Goal: Task Accomplishment & Management: Complete application form

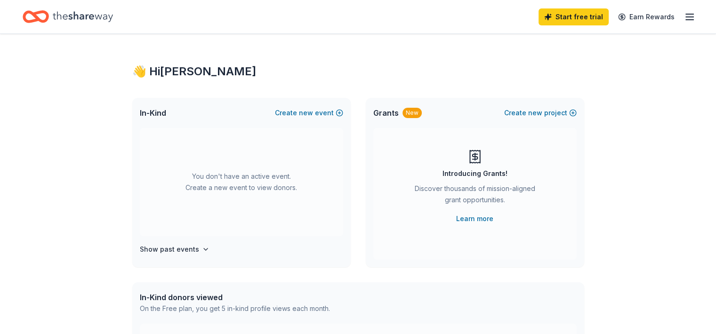
click at [391, 115] on span "Grants" at bounding box center [385, 112] width 25 height 11
click at [49, 10] on icon "Home" at bounding box center [36, 17] width 26 height 22
click at [668, 19] on div "Start free trial Earn Rewards" at bounding box center [617, 17] width 157 height 22
click at [684, 19] on icon "button" at bounding box center [689, 16] width 11 height 11
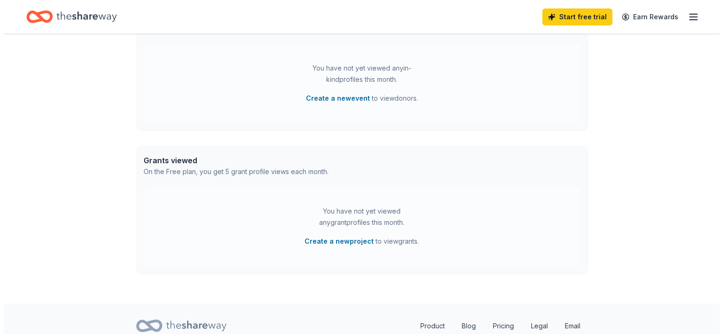
scroll to position [317, 0]
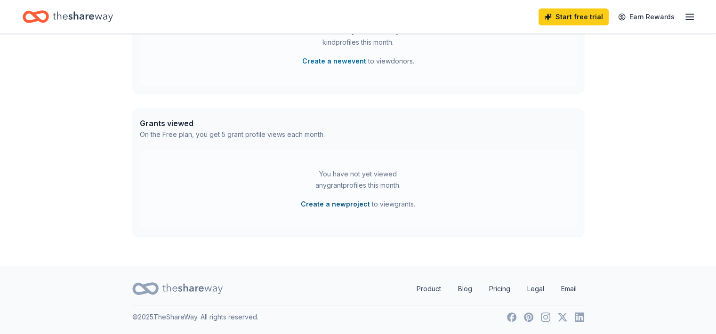
click at [343, 206] on button "Create a new project" at bounding box center [335, 204] width 69 height 11
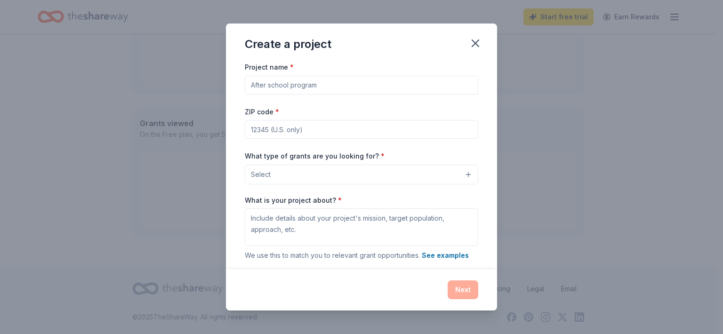
click at [281, 79] on input "Project name *" at bounding box center [362, 85] width 234 height 19
type input "[PERSON_NAME]'s Memorial 5k"
type input "04270"
click at [463, 177] on button "Select" at bounding box center [362, 175] width 234 height 20
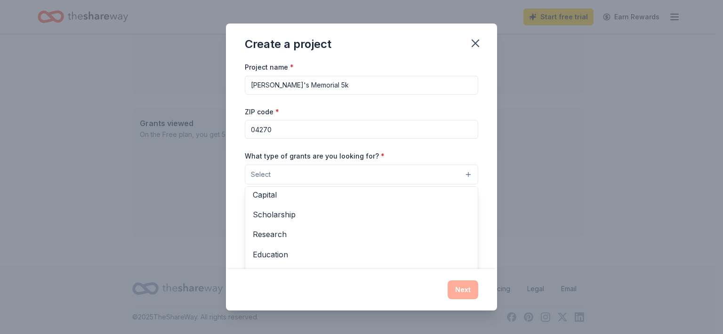
scroll to position [32, 0]
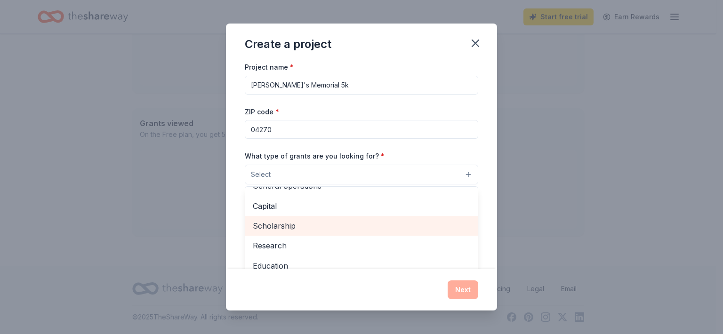
click at [275, 225] on span "Scholarship" at bounding box center [362, 226] width 218 height 12
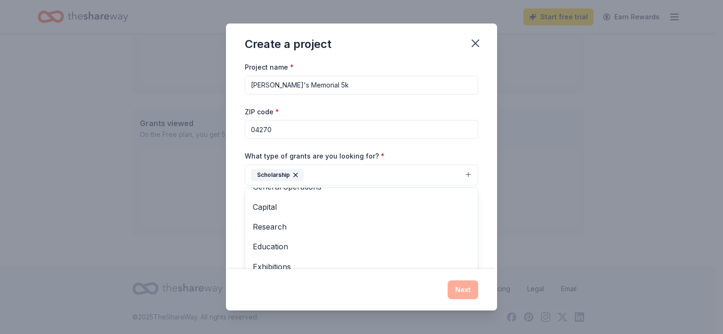
scroll to position [91, 0]
click at [483, 245] on div "Project name * [PERSON_NAME]'s Memorial 5k ZIP code * 04270 What type of grants…" at bounding box center [361, 165] width 271 height 208
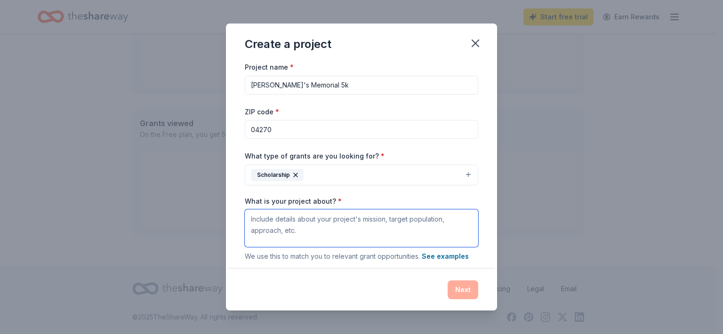
click at [419, 228] on textarea "What is your project about? *" at bounding box center [362, 229] width 234 height 38
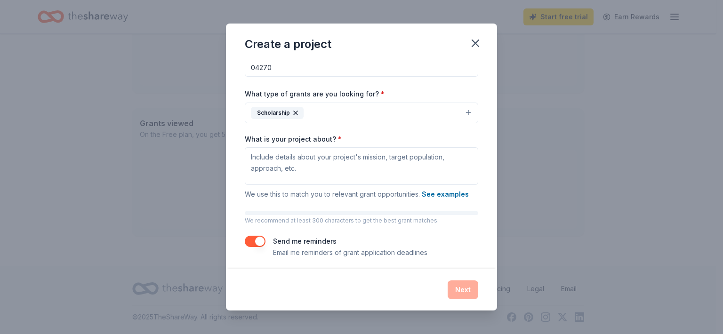
scroll to position [66, 0]
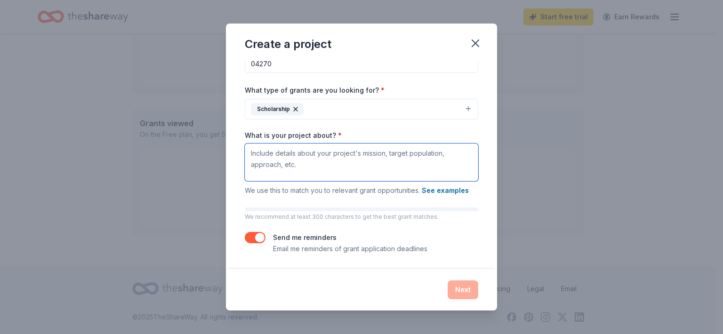
click at [401, 154] on textarea "What is your project about? *" at bounding box center [362, 163] width 234 height 38
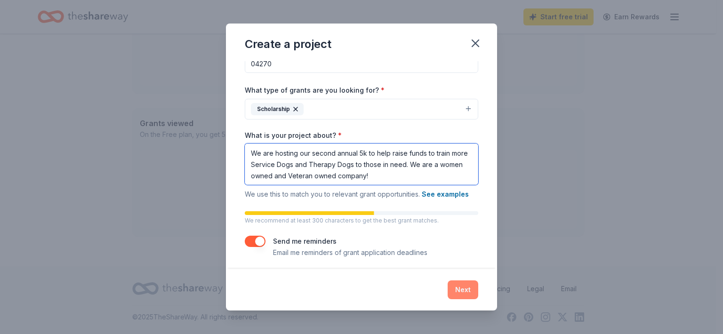
type textarea "We are hosting our second annual 5k to help raise funds to train more Service D…"
click at [462, 290] on button "Next" at bounding box center [463, 290] width 31 height 19
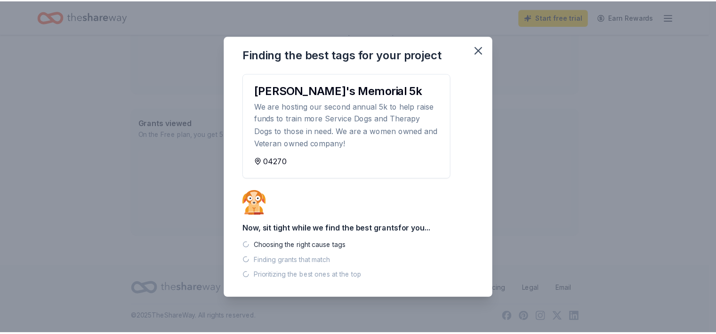
scroll to position [299, 0]
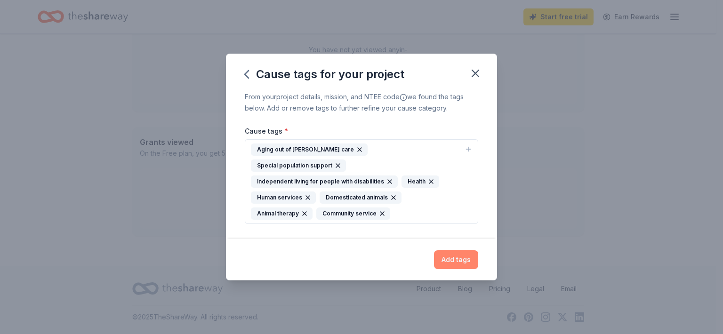
click at [451, 251] on button "Add tags" at bounding box center [456, 260] width 44 height 19
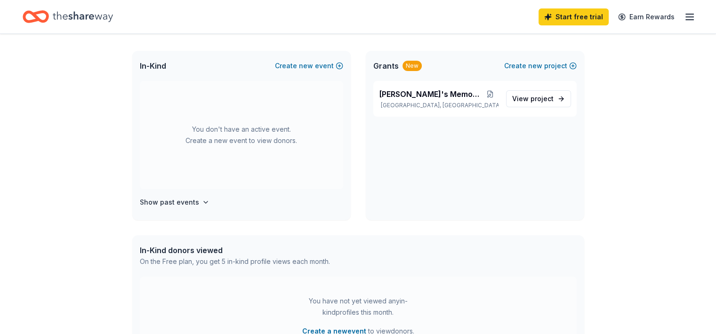
scroll to position [9, 0]
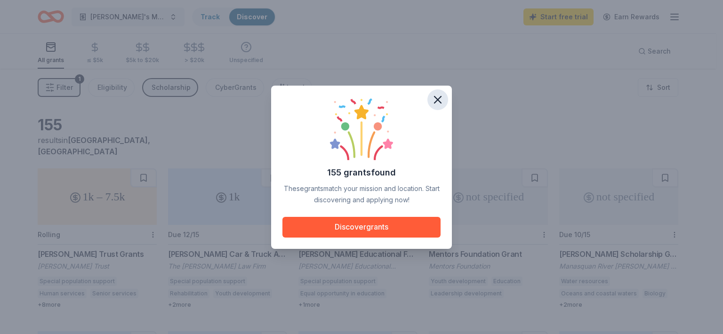
click at [434, 98] on icon "button" at bounding box center [437, 99] width 13 height 13
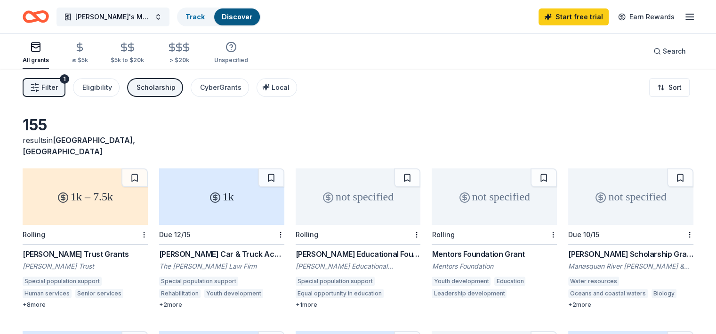
click at [126, 195] on div "1k – 7.5k" at bounding box center [85, 197] width 125 height 57
